Goal: Task Accomplishment & Management: Manage account settings

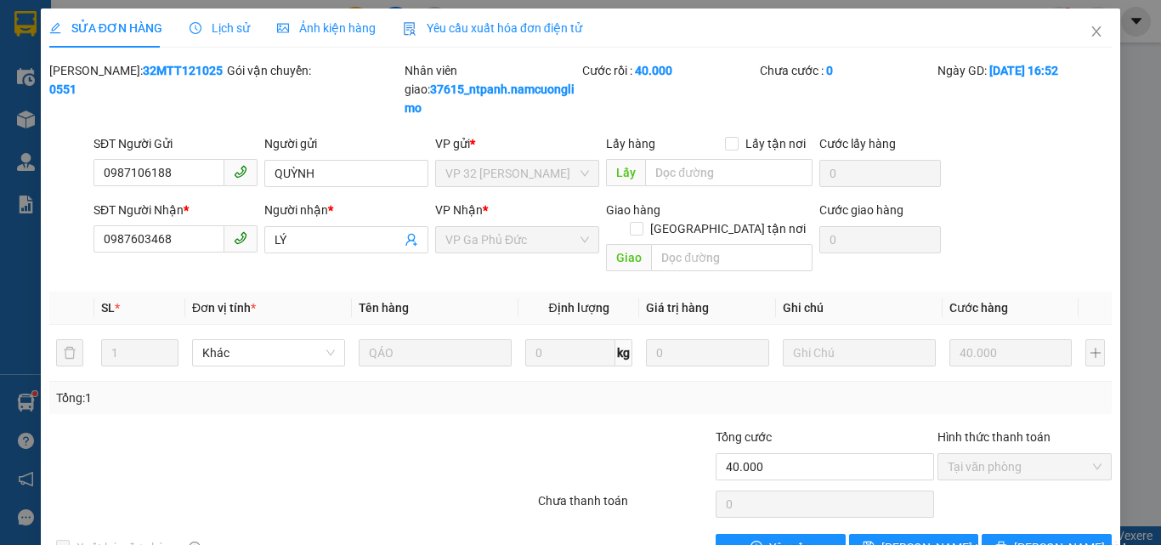
scroll to position [31, 0]
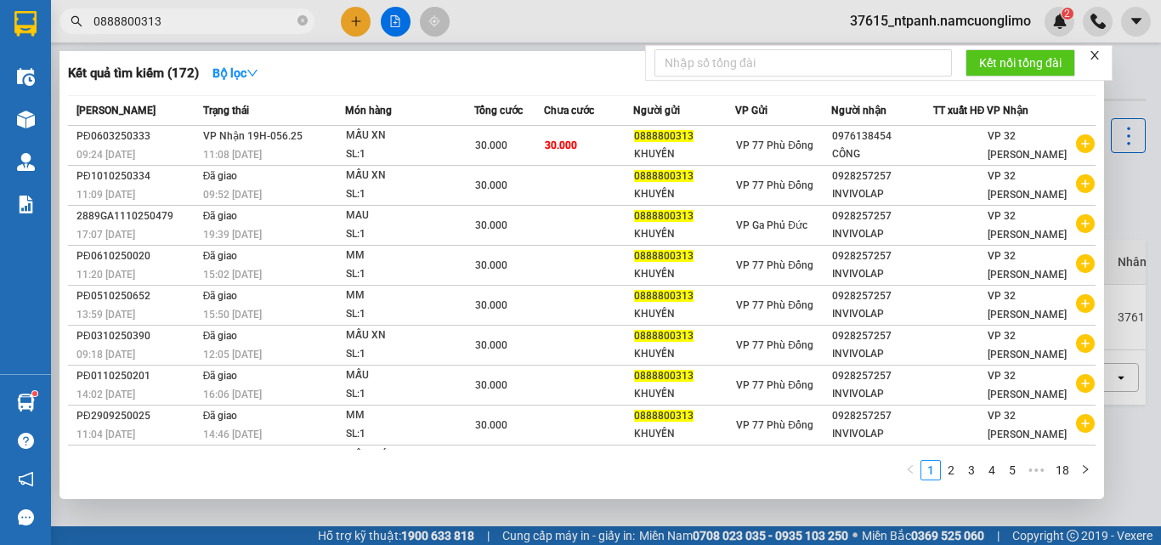
click at [951, 19] on div at bounding box center [580, 272] width 1161 height 545
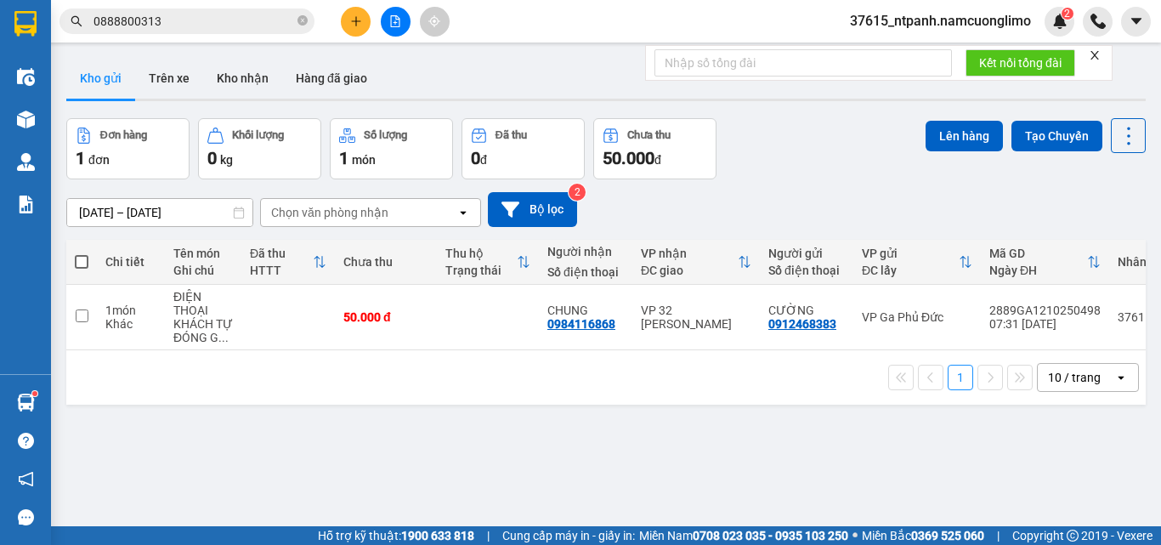
click at [951, 19] on span "37615_ntpanh.namcuonglimo" at bounding box center [941, 20] width 208 height 21
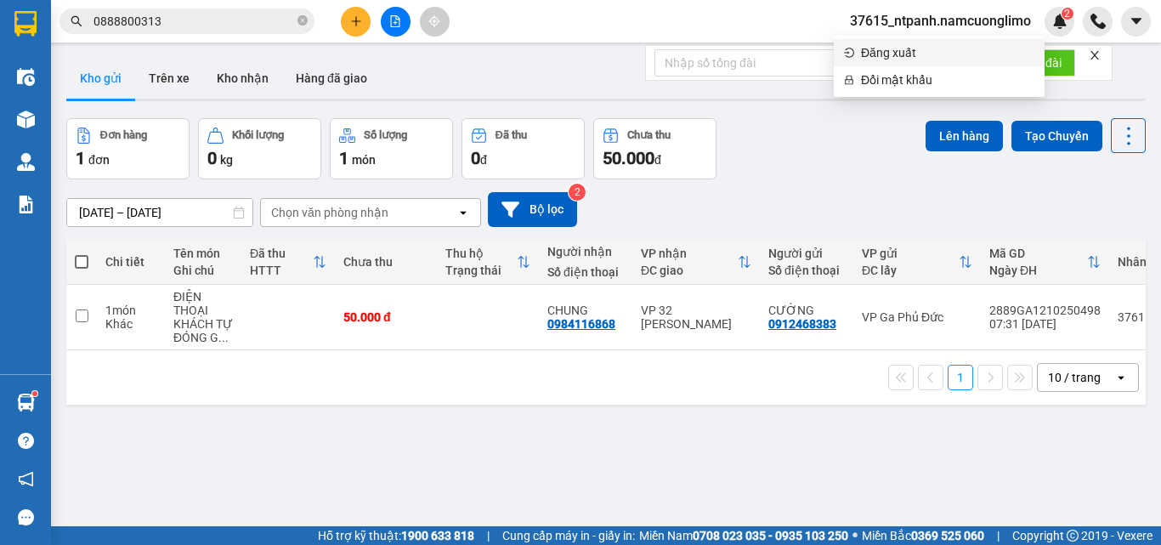
click at [881, 48] on span "Đăng xuất" at bounding box center [947, 52] width 173 height 19
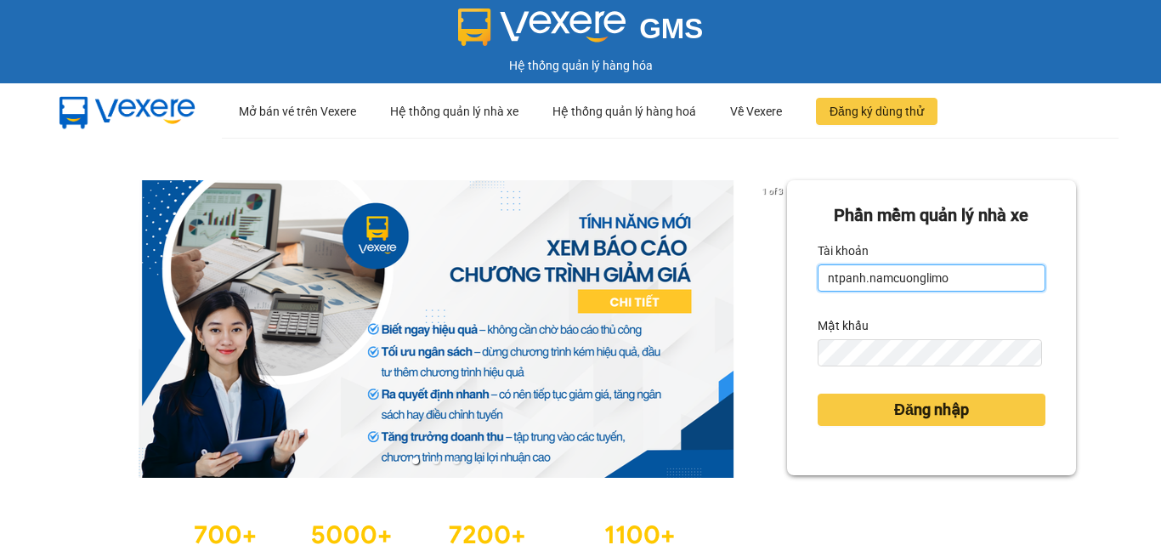
click at [955, 282] on input "ntpanh.namcuonglimo" at bounding box center [932, 277] width 228 height 27
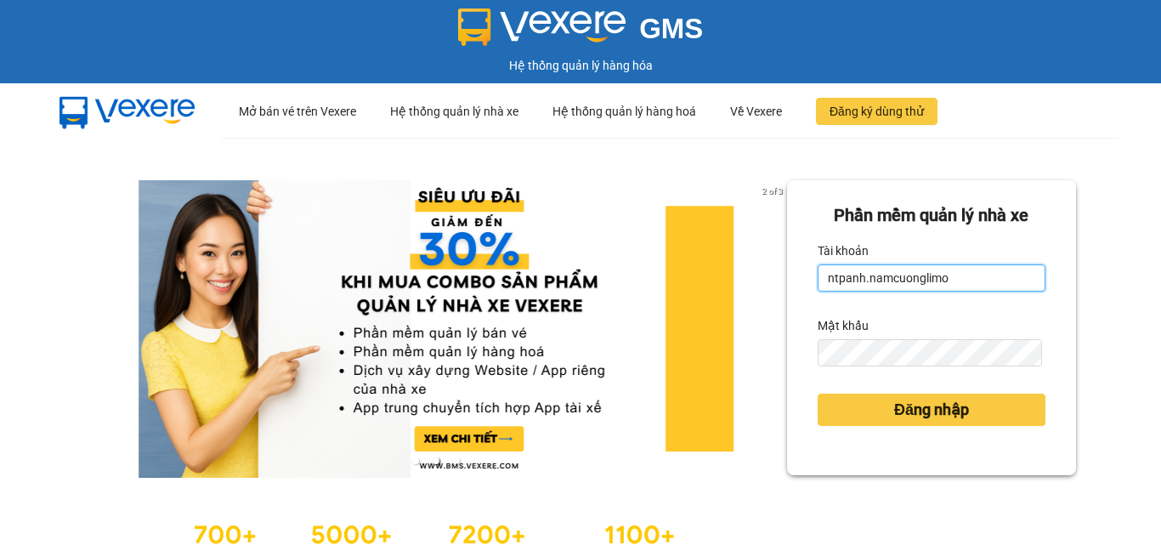
type input "anhlt.namcuonglimo"
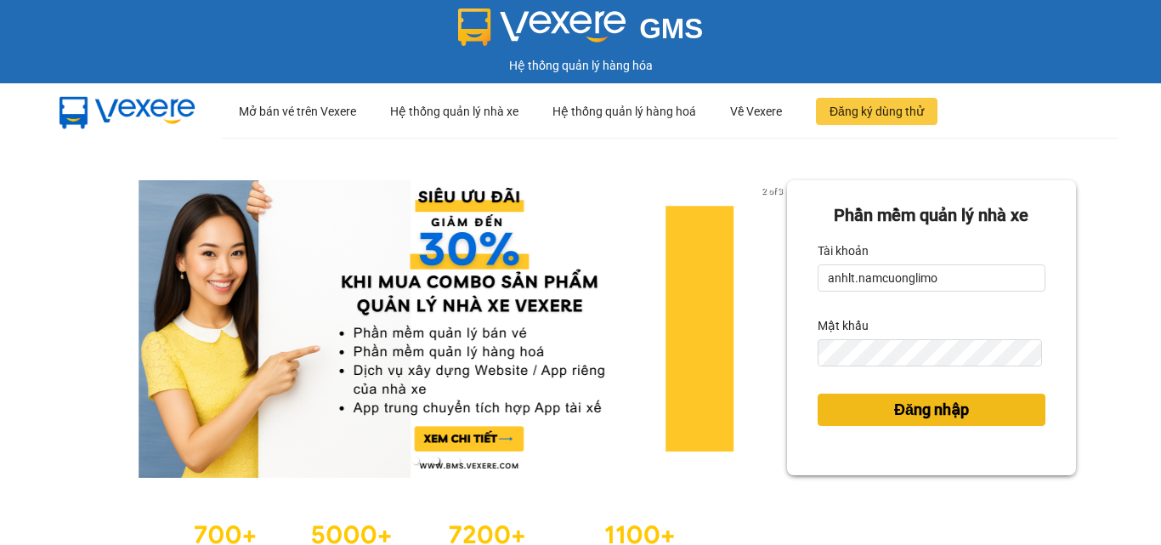
click at [913, 417] on span "Đăng nhập" at bounding box center [931, 410] width 75 height 24
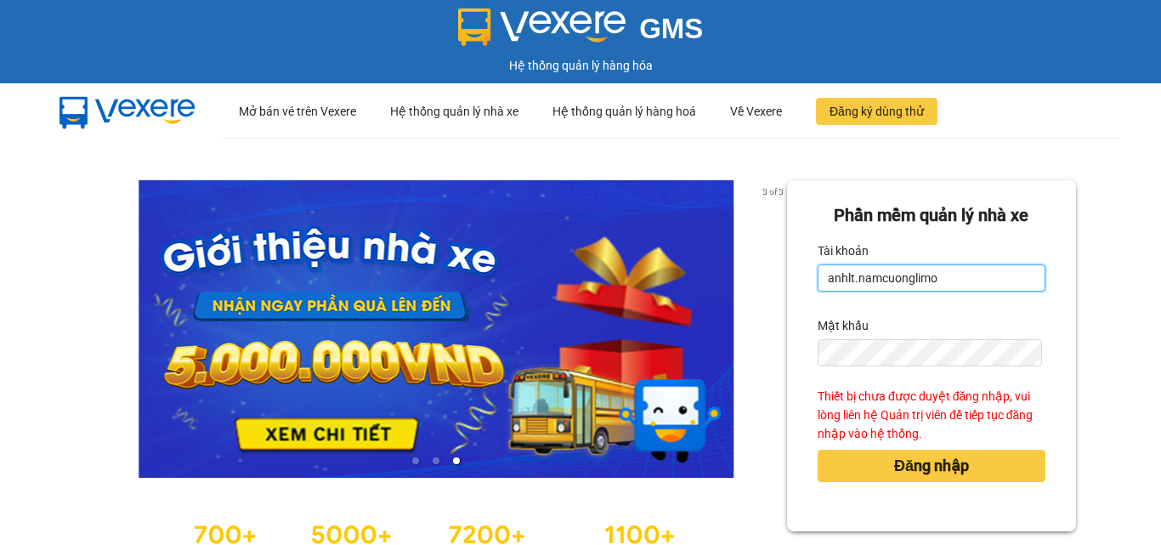
click at [933, 275] on input "anhlt.namcuonglimo" at bounding box center [932, 277] width 228 height 27
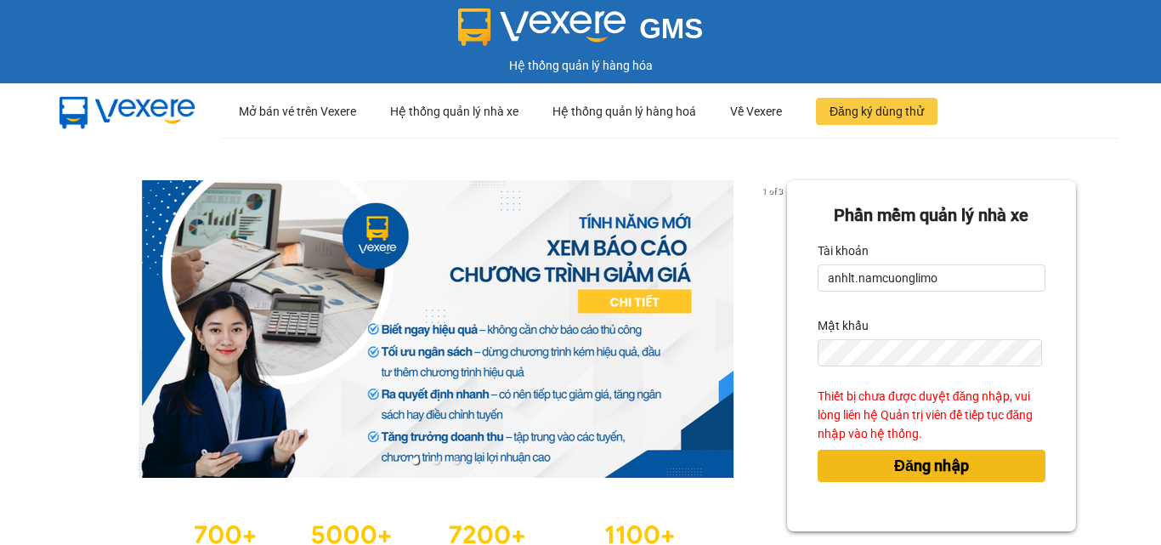
click at [919, 469] on span "Đăng nhập" at bounding box center [931, 466] width 75 height 24
